Goal: Task Accomplishment & Management: Manage account settings

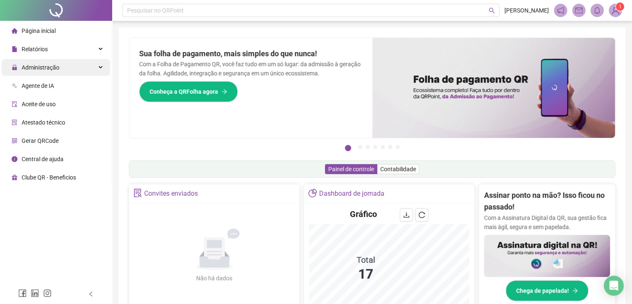
click at [83, 67] on div "Administração" at bounding box center [56, 67] width 109 height 17
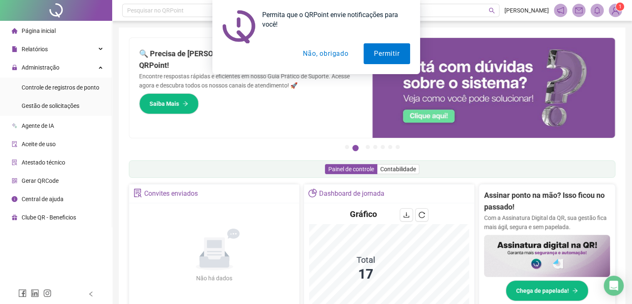
click at [69, 252] on div "Página inicial Relatórios Administração Controle de registros de ponto Gestão d…" at bounding box center [56, 142] width 112 height 284
click at [373, 52] on button "Permitir" at bounding box center [387, 53] width 46 height 21
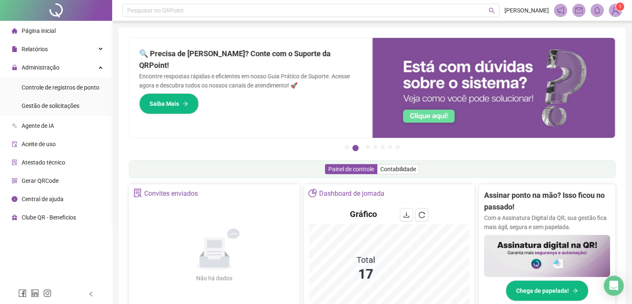
click at [42, 30] on span "Página inicial" at bounding box center [39, 30] width 34 height 7
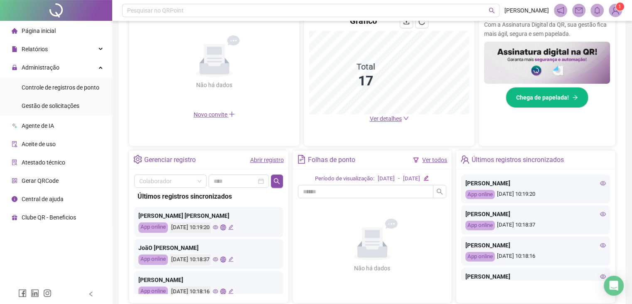
scroll to position [208, 0]
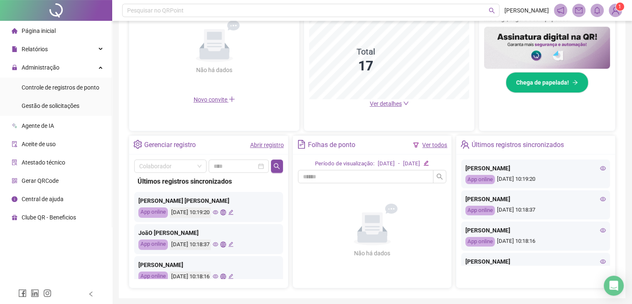
click at [190, 201] on div "[PERSON_NAME] [PERSON_NAME]" at bounding box center [208, 200] width 141 height 9
click at [160, 210] on div "App online" at bounding box center [153, 212] width 30 height 10
click at [479, 181] on div "App online" at bounding box center [481, 180] width 30 height 10
click at [600, 167] on icon "eye" at bounding box center [603, 168] width 6 height 6
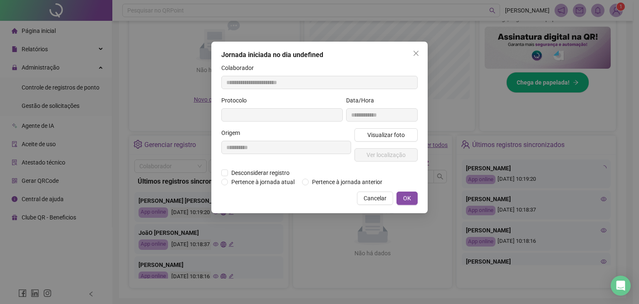
type input "**********"
click at [375, 156] on span "Ver localização" at bounding box center [385, 154] width 39 height 9
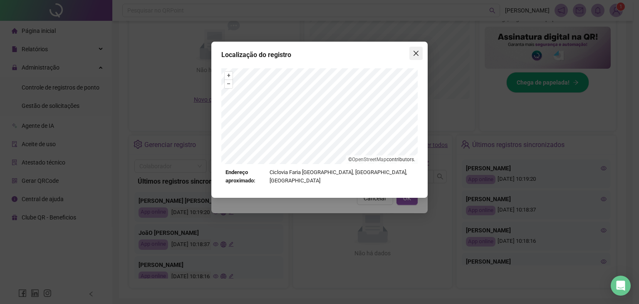
click at [417, 51] on icon "close" at bounding box center [415, 53] width 7 height 7
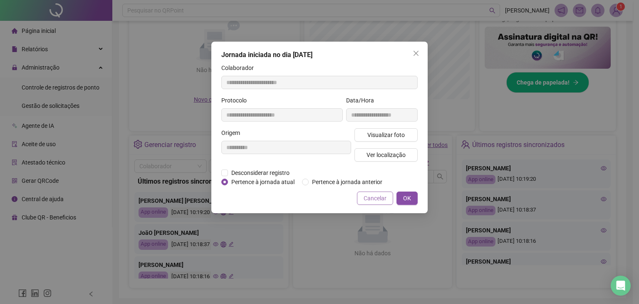
click at [381, 197] on span "Cancelar" at bounding box center [374, 197] width 23 height 9
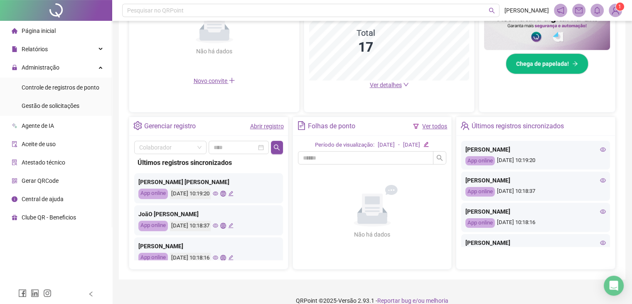
scroll to position [237, 0]
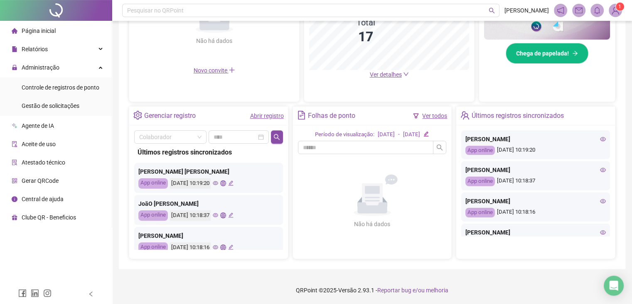
click at [28, 144] on span "Aceite de uso" at bounding box center [39, 144] width 34 height 7
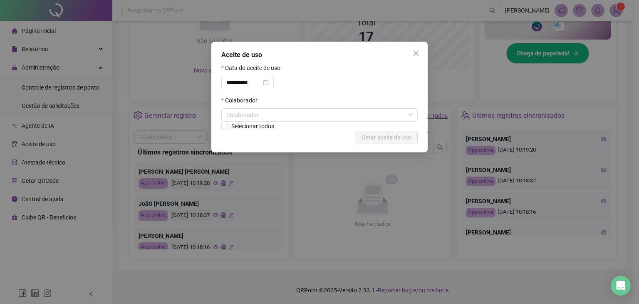
click at [35, 163] on div "**********" at bounding box center [319, 152] width 639 height 304
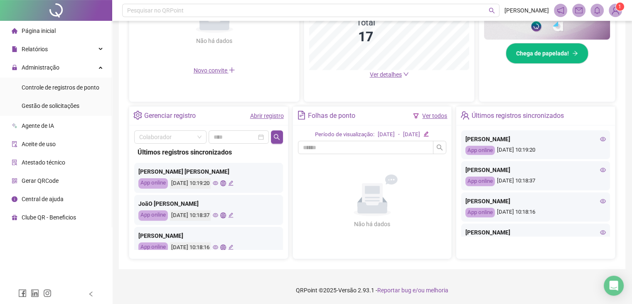
click at [42, 164] on span "Atestado técnico" at bounding box center [44, 162] width 44 height 7
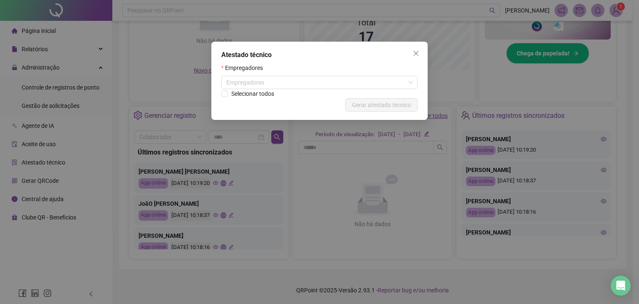
click at [28, 183] on div "Atestado técnico Empregadores Empregadores Selecionar todos Cancelar Gerar ates…" at bounding box center [319, 152] width 639 height 304
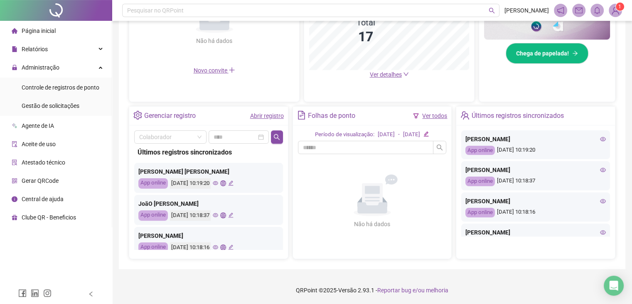
click at [37, 181] on span "Gerar QRCode" at bounding box center [40, 180] width 37 height 7
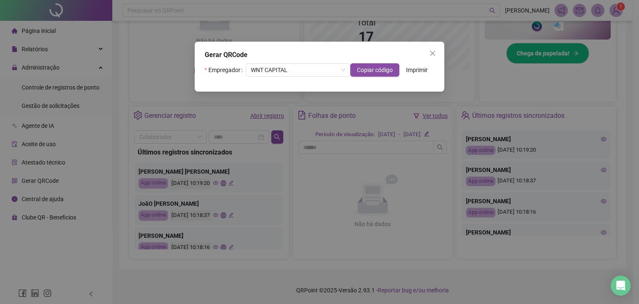
click at [37, 201] on div "Gerar QRCode Empregador WNT CAPITAL Copiar código Imprimir" at bounding box center [319, 152] width 639 height 304
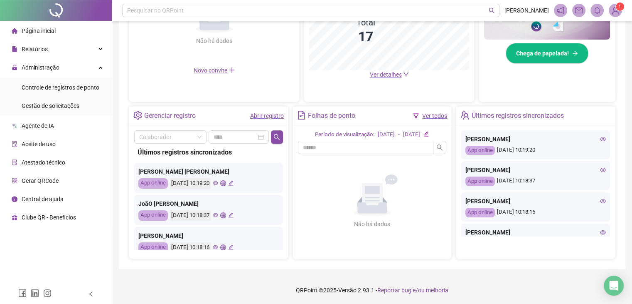
click at [38, 199] on span "Central de ajuda" at bounding box center [43, 198] width 42 height 7
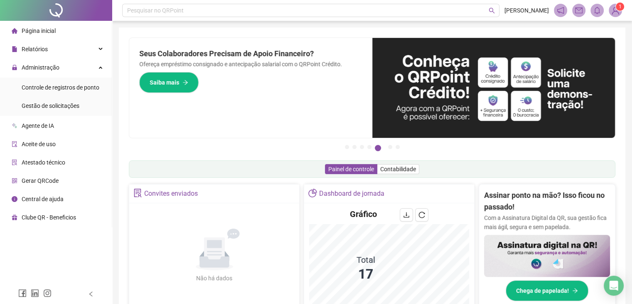
click at [70, 218] on span "Clube QR - Beneficios" at bounding box center [49, 217] width 54 height 7
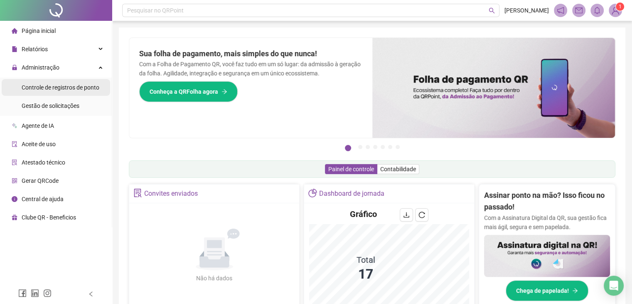
click at [43, 88] on span "Controle de registros de ponto" at bounding box center [61, 87] width 78 height 7
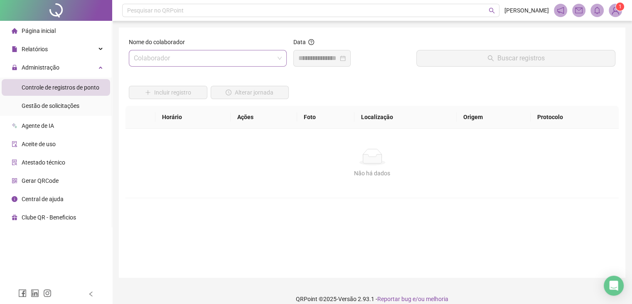
click at [198, 59] on input "search" at bounding box center [204, 58] width 141 height 16
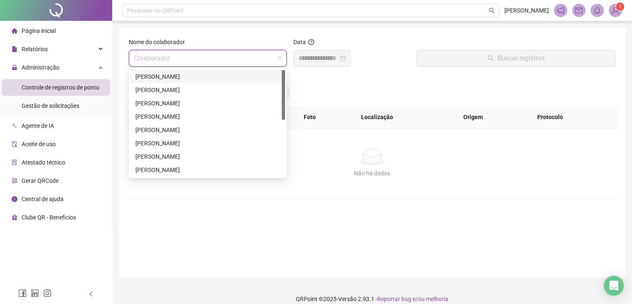
click at [198, 75] on div "[PERSON_NAME]" at bounding box center [208, 76] width 145 height 9
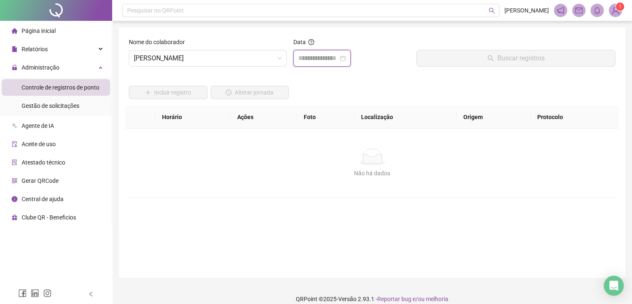
click at [336, 59] on input at bounding box center [319, 58] width 40 height 10
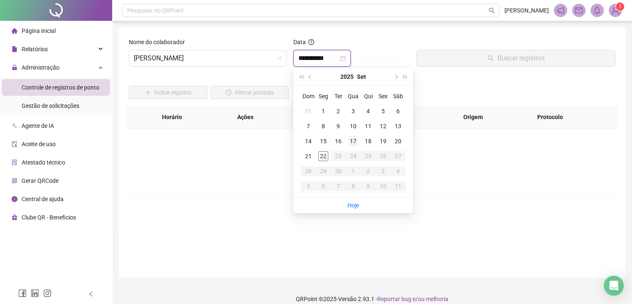
type input "**********"
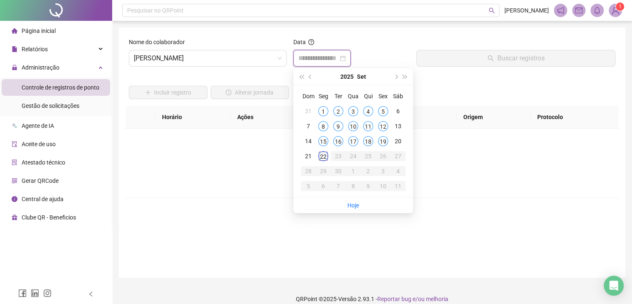
type input "**********"
click at [324, 156] on div "22" at bounding box center [324, 156] width 10 height 10
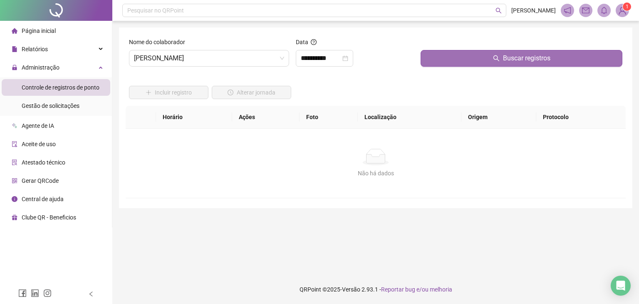
click at [444, 63] on button "Buscar registros" at bounding box center [521, 58] width 202 height 17
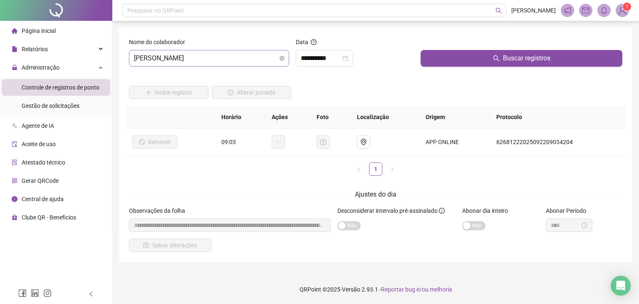
click at [272, 60] on span "[PERSON_NAME]" at bounding box center [209, 58] width 150 height 16
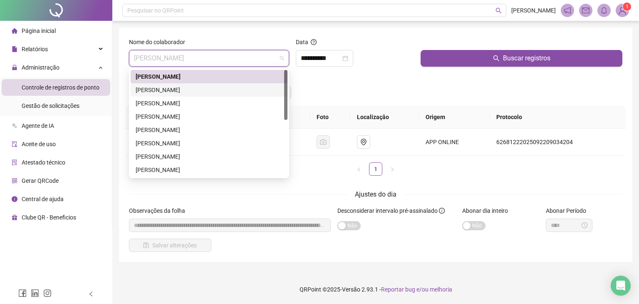
click at [236, 87] on div "[PERSON_NAME]" at bounding box center [209, 89] width 147 height 9
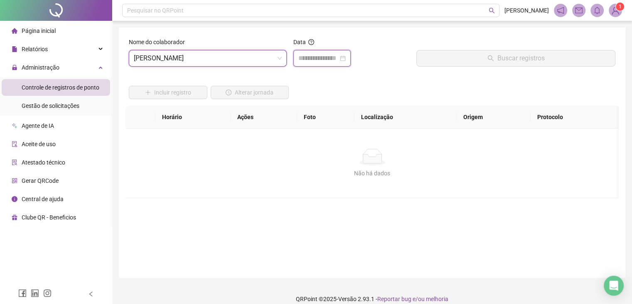
click at [331, 54] on input at bounding box center [319, 58] width 40 height 10
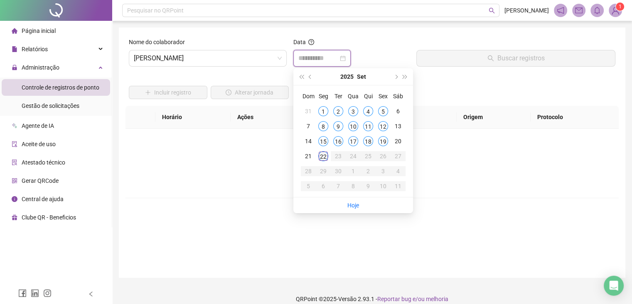
type input "**********"
click at [325, 154] on div "22" at bounding box center [324, 156] width 10 height 10
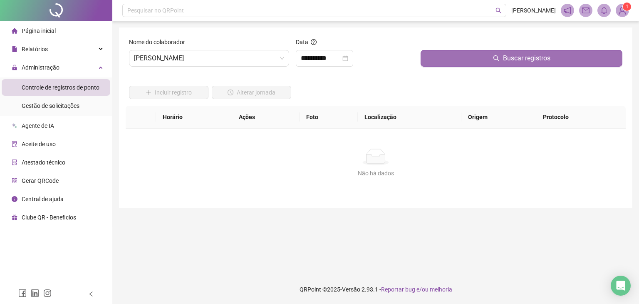
click at [440, 61] on button "Buscar registros" at bounding box center [521, 58] width 202 height 17
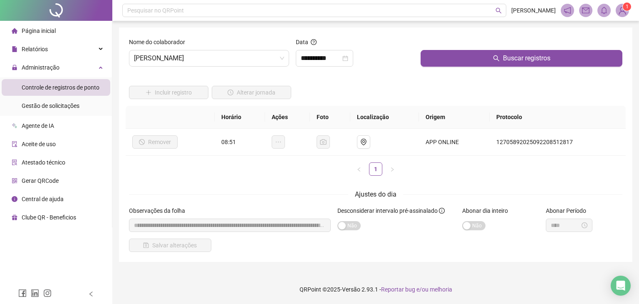
click at [389, 41] on div "Data" at bounding box center [355, 43] width 119 height 12
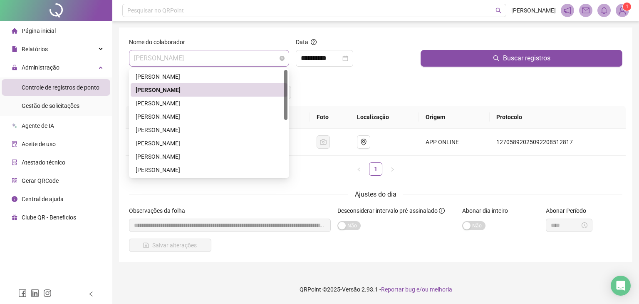
click at [227, 60] on span "[PERSON_NAME]" at bounding box center [209, 58] width 150 height 16
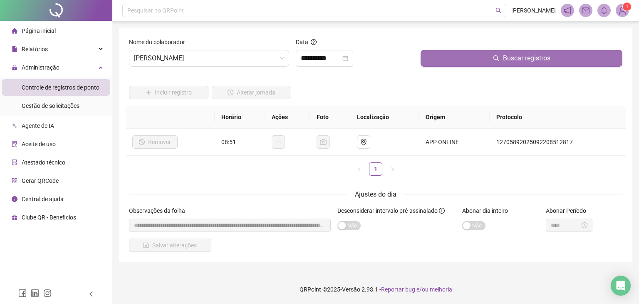
drag, startPoint x: 391, startPoint y: 57, endPoint x: 488, endPoint y: 64, distance: 97.6
click at [392, 57] on div "**********" at bounding box center [355, 58] width 119 height 17
